Goal: Information Seeking & Learning: Check status

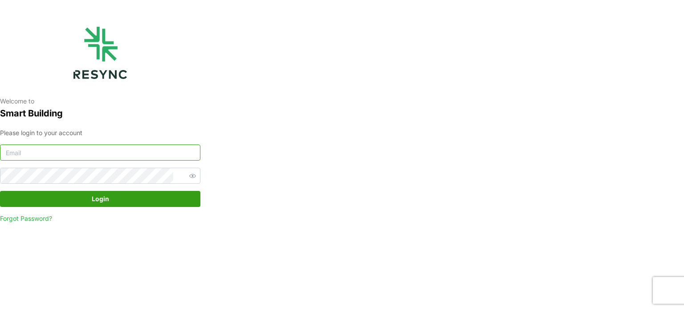
type input "serv354@nus.edu.sg"
click at [107, 200] on span "Login" at bounding box center [100, 198] width 17 height 15
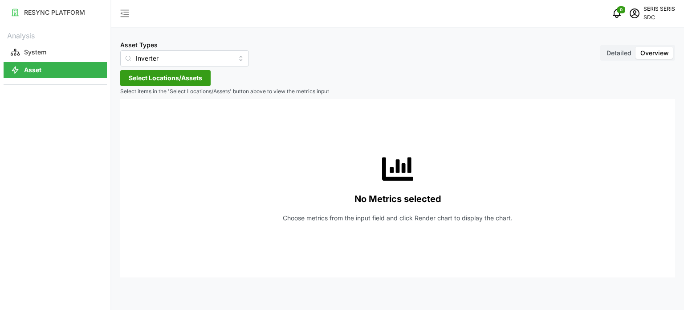
click at [164, 79] on span "Select Locations/Assets" at bounding box center [165, 77] width 73 height 15
click at [142, 116] on span "Select SDC-1" at bounding box center [143, 119] width 6 height 6
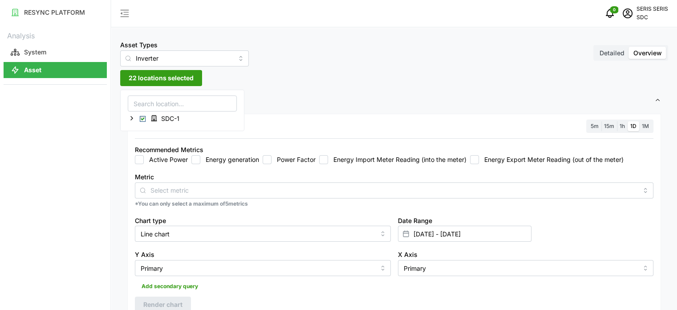
click at [193, 160] on input "Energy generation" at bounding box center [196, 159] width 9 height 9
checkbox input "true"
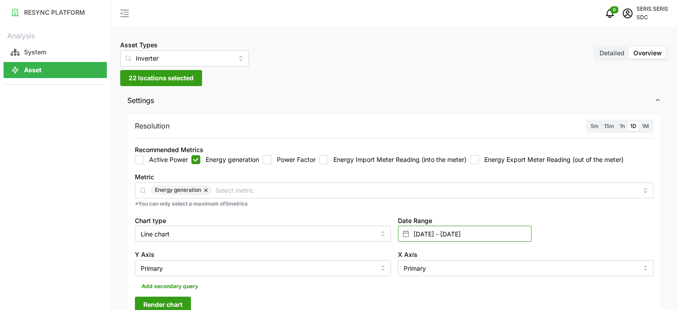
click at [444, 233] on input "[DATE] - [DATE]" at bounding box center [465, 233] width 134 height 16
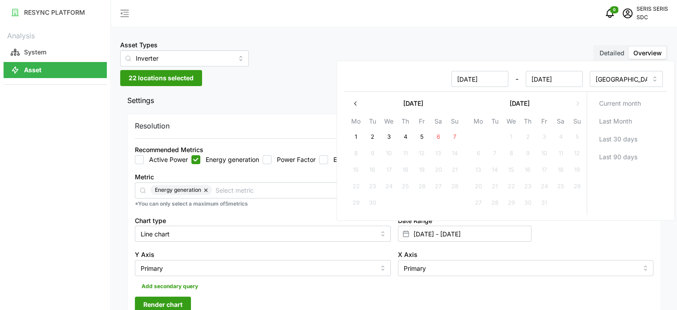
click at [440, 136] on button "6" at bounding box center [438, 137] width 16 height 16
type input "[DATE] - [DATE]"
type input "[DATE]"
click at [440, 136] on button "6" at bounding box center [438, 137] width 16 height 16
type input "[DATE] - [DATE]"
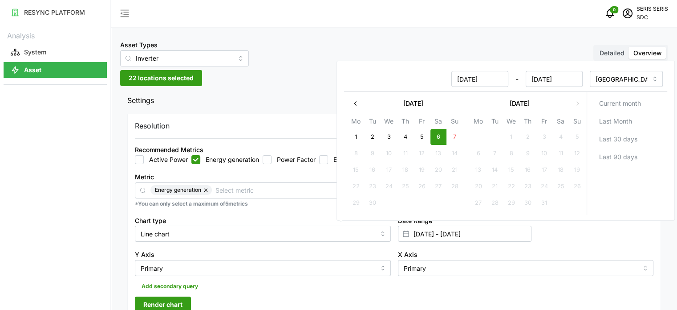
type input "[DATE]"
click at [340, 252] on div "Y Axis Primary" at bounding box center [263, 262] width 256 height 27
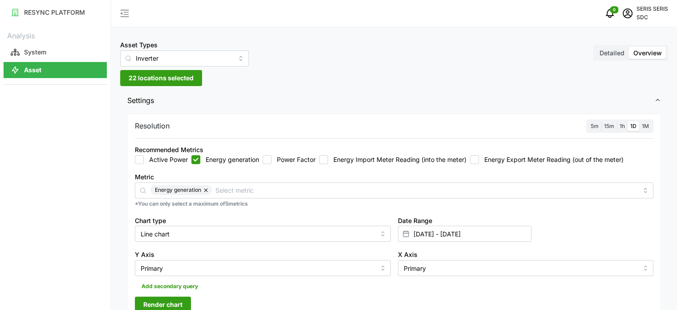
click at [177, 303] on span "Render chart" at bounding box center [162, 304] width 39 height 15
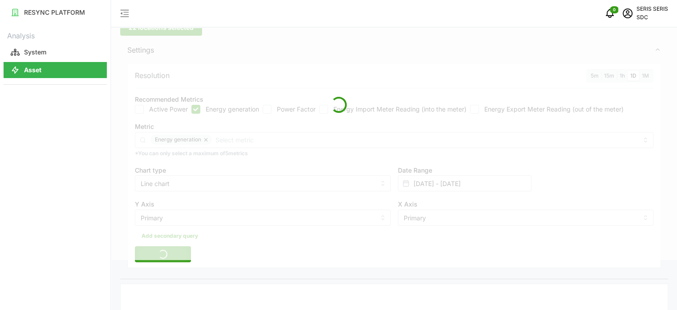
scroll to position [178, 0]
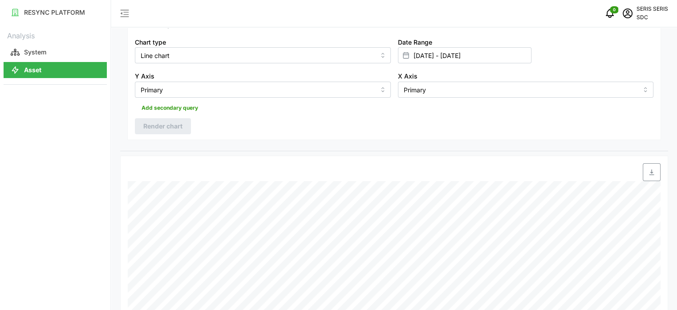
click at [654, 167] on span "button" at bounding box center [652, 171] width 17 height 17
